Goal: Browse casually

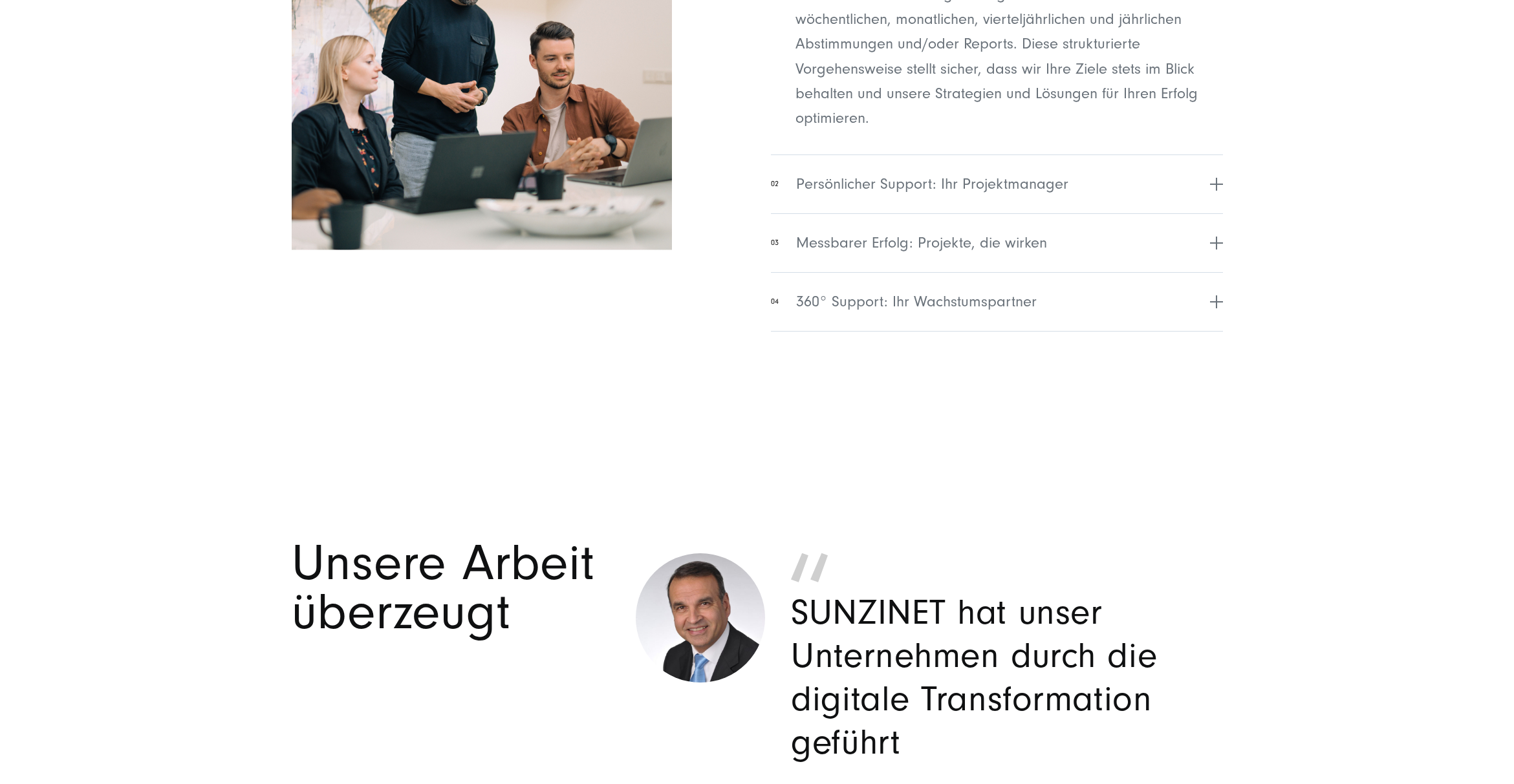
scroll to position [5614, 0]
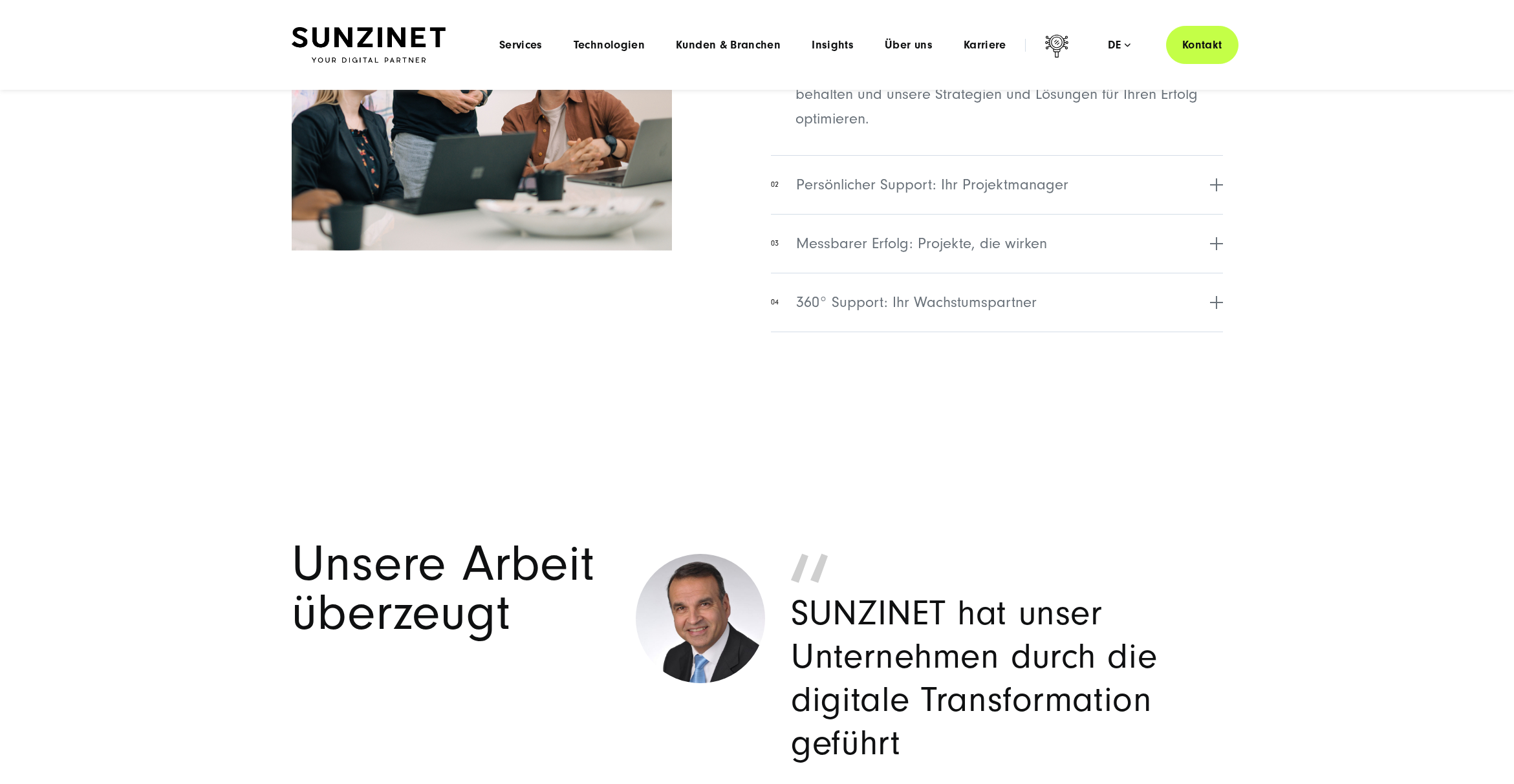
click at [1176, 411] on section "Unser Vorgehen kurz zusammengefasst 01 Regelmäßiger Austausch: Wöchentlich, mon…" at bounding box center [757, 55] width 1514 height 729
click at [1023, 313] on span "360° Support: Ihr Wachstumspartner" at bounding box center [916, 302] width 241 height 23
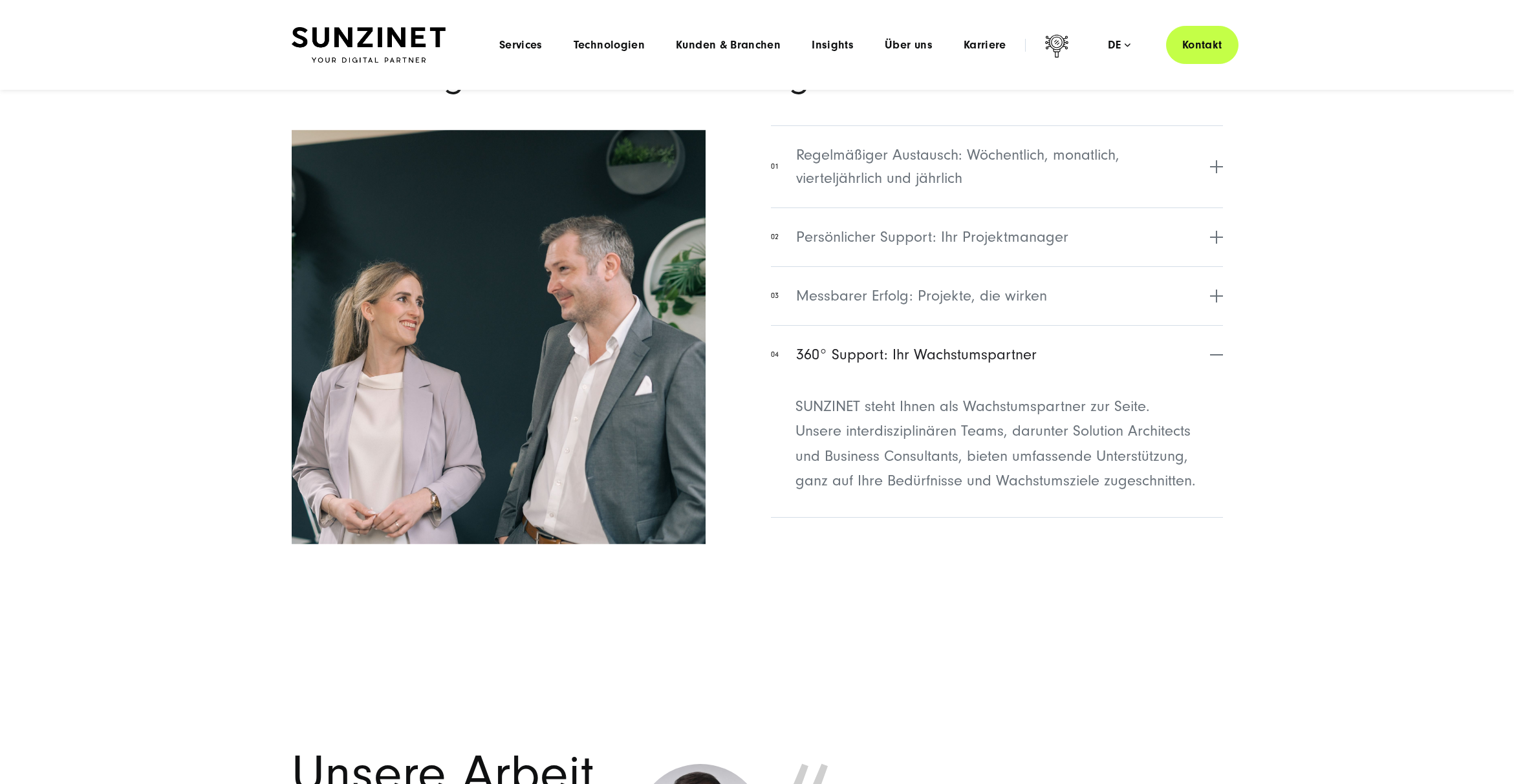
scroll to position [5353, 0]
click at [1024, 302] on span "Messbarer Erfolg: Projekte, die wirken" at bounding box center [922, 297] width 251 height 23
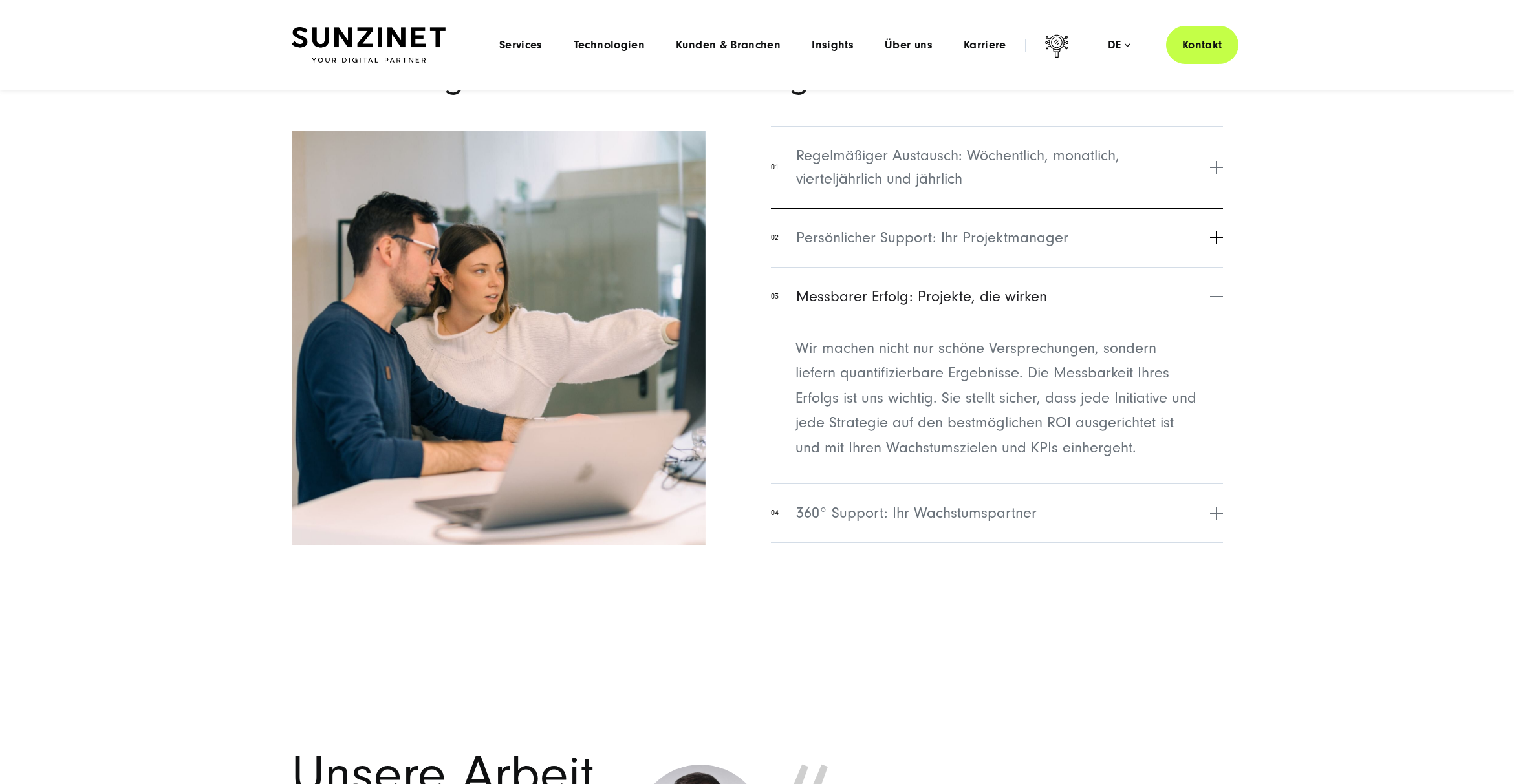
click at [1024, 243] on span "Persönlicher Support: Ihr Projektmanager" at bounding box center [932, 237] width 272 height 23
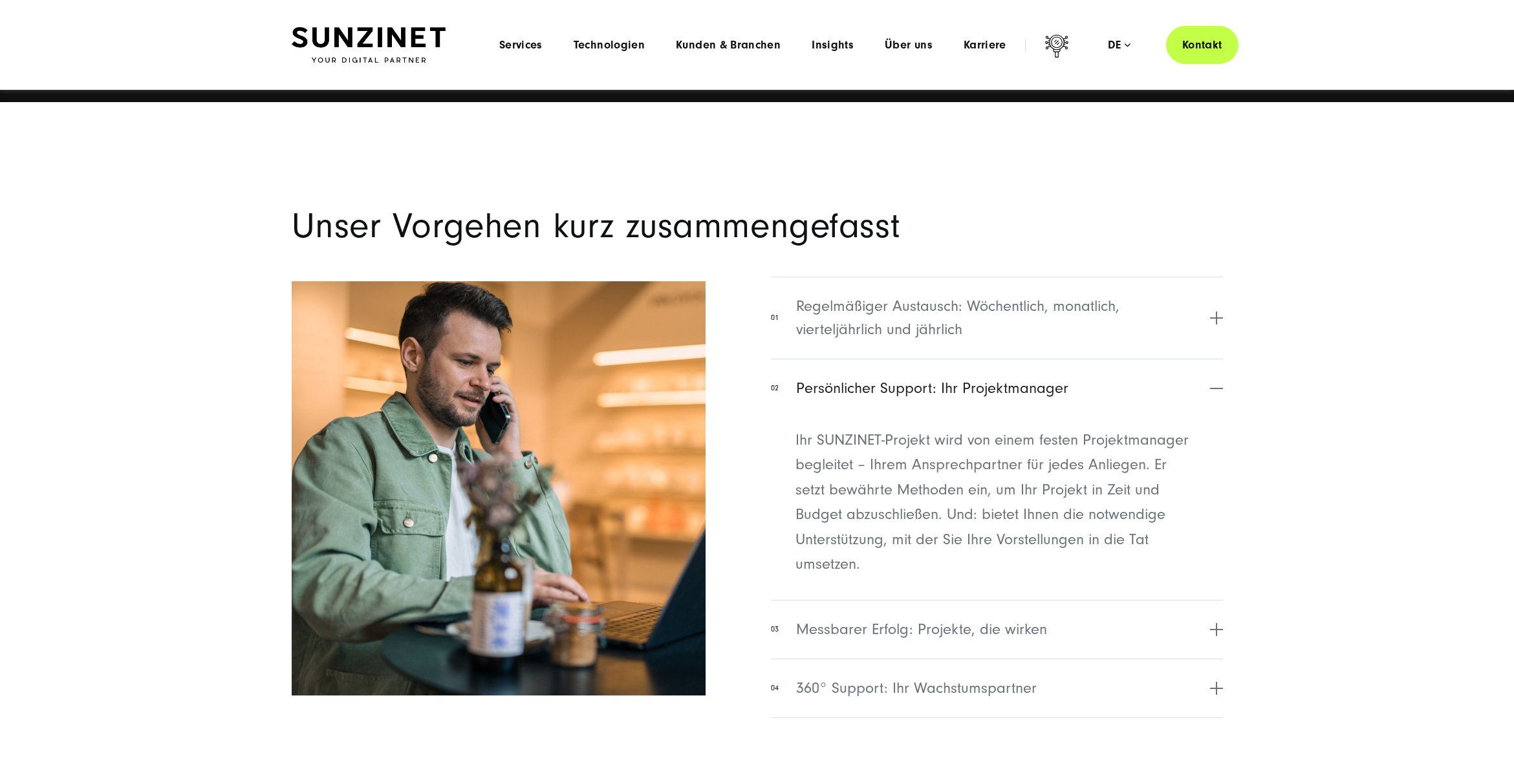
scroll to position [5202, 0]
click at [1288, 341] on section "Unser Vorgehen kurz zusammengefasst 01 Regelmäßiger Austausch: Wöchentlich, mon…" at bounding box center [757, 454] width 1514 height 703
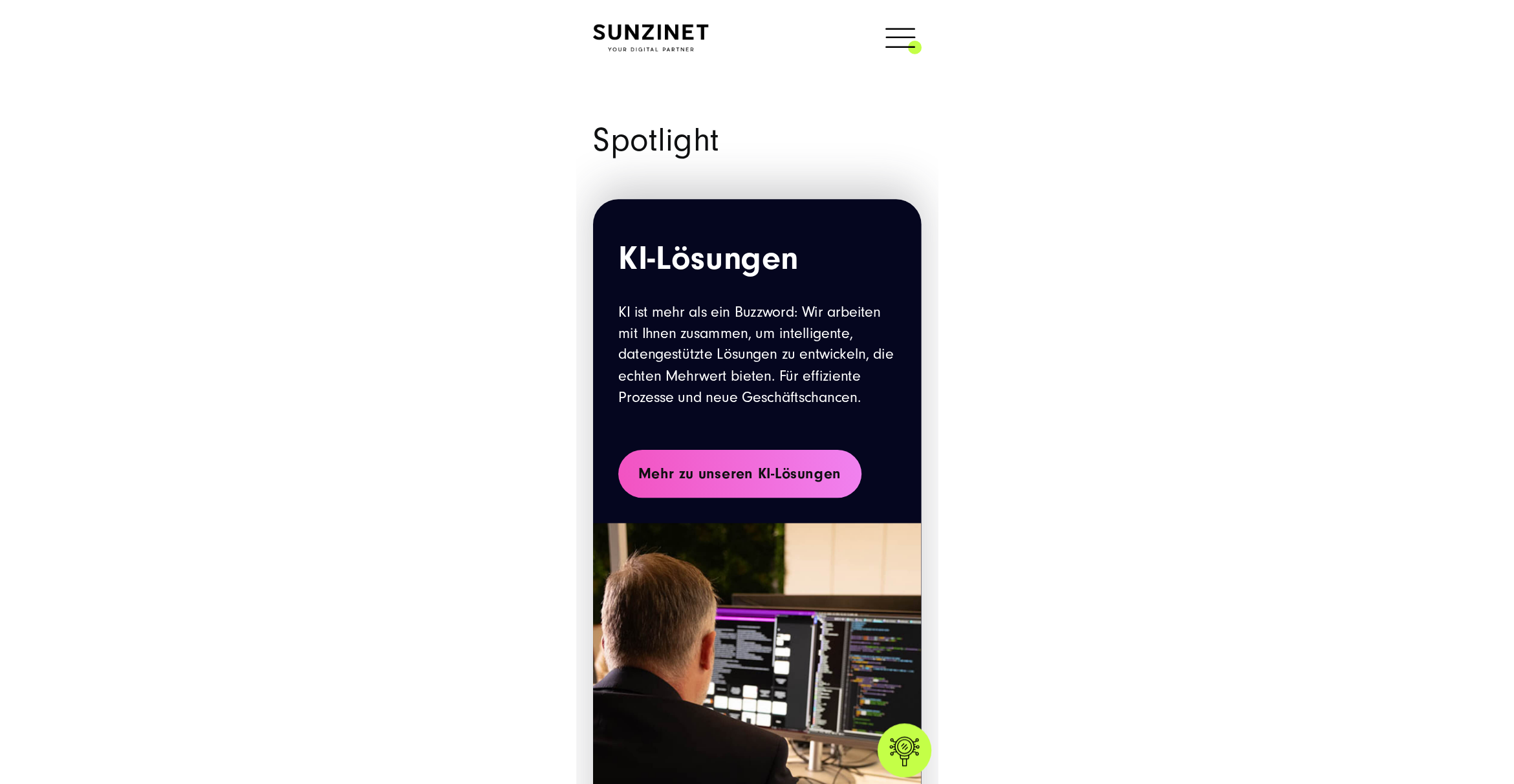
scroll to position [0, 0]
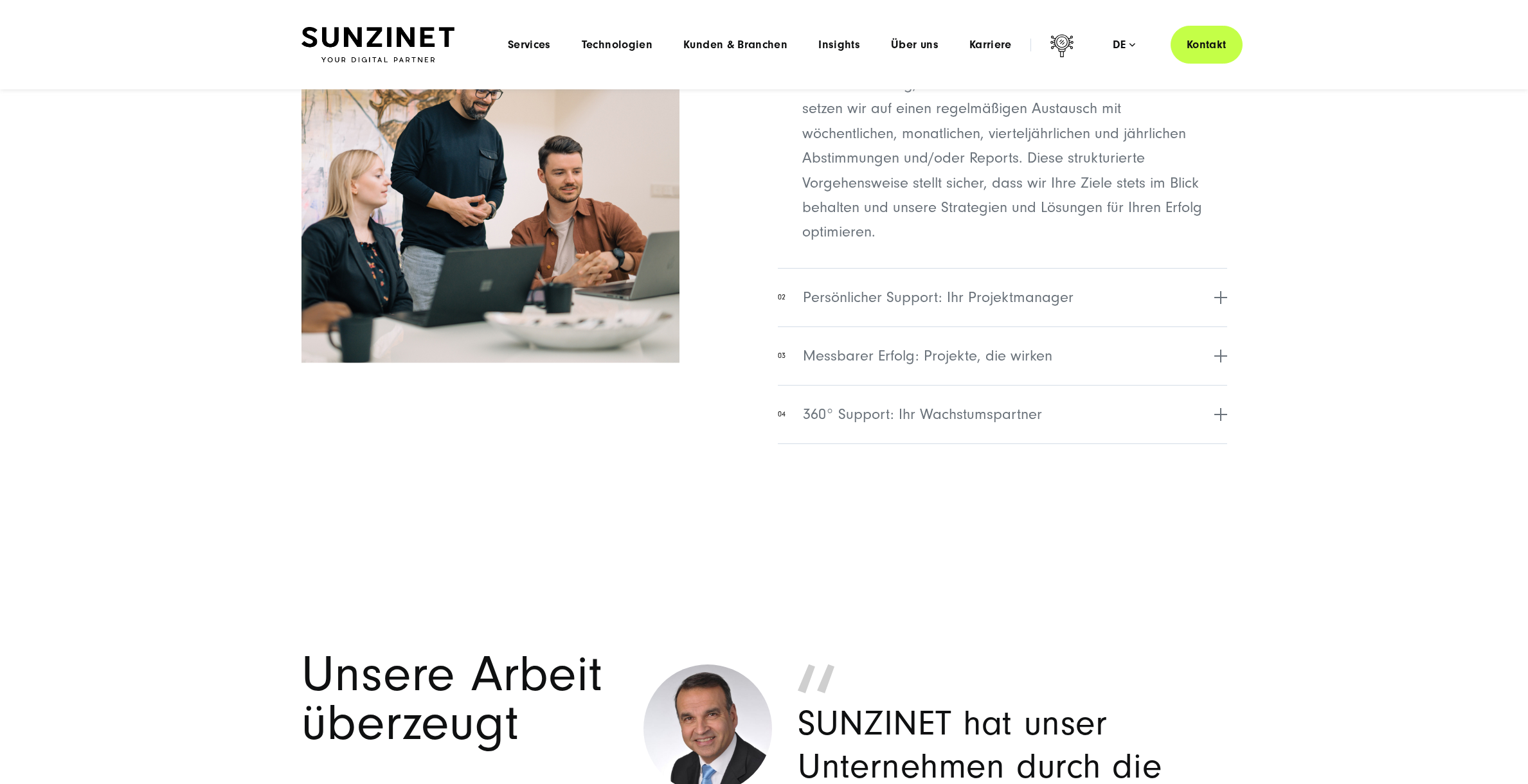
scroll to position [5310, 0]
